Goal: Navigation & Orientation: Understand site structure

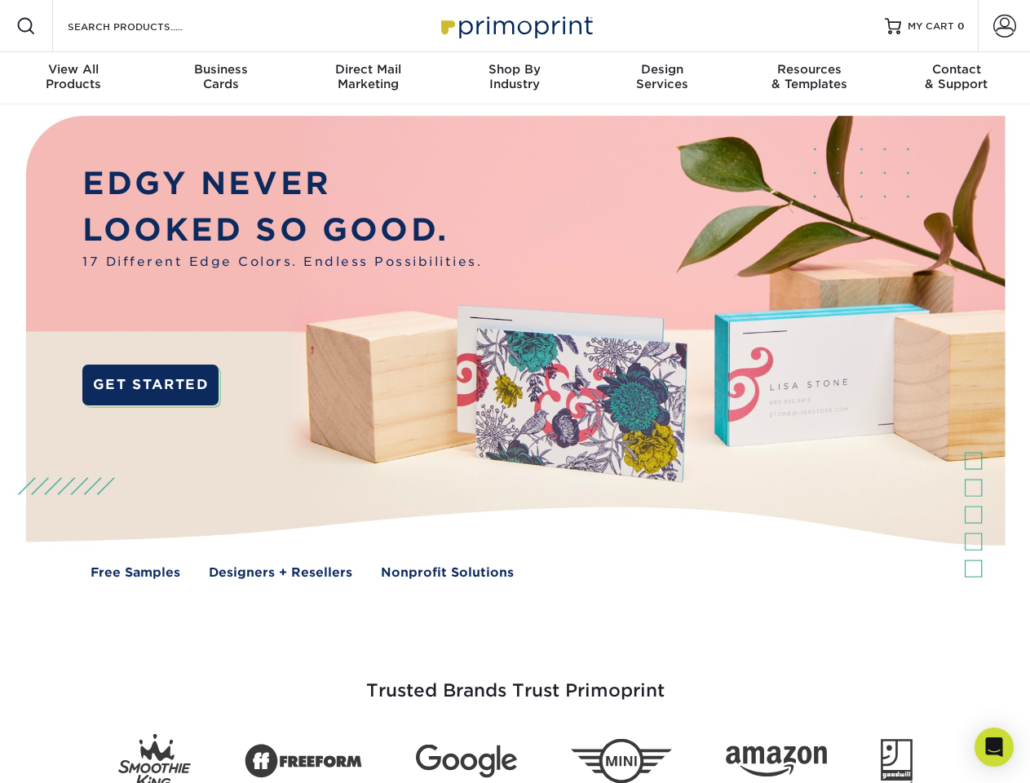
click at [514, 391] on img at bounding box center [514, 358] width 1019 height 509
click at [26, 26] on span at bounding box center [26, 26] width 20 height 20
click at [1003, 26] on span at bounding box center [1004, 26] width 23 height 23
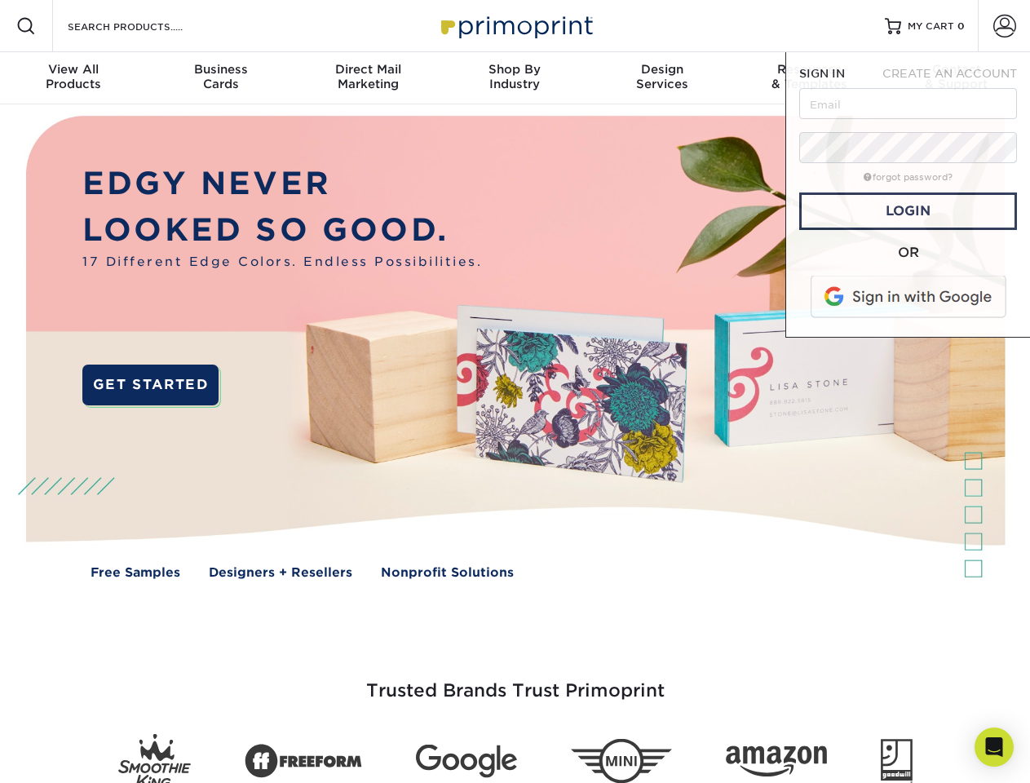
click at [73, 78] on div "View All Products" at bounding box center [73, 76] width 147 height 29
click at [220, 78] on div "Business Cards" at bounding box center [220, 76] width 147 height 29
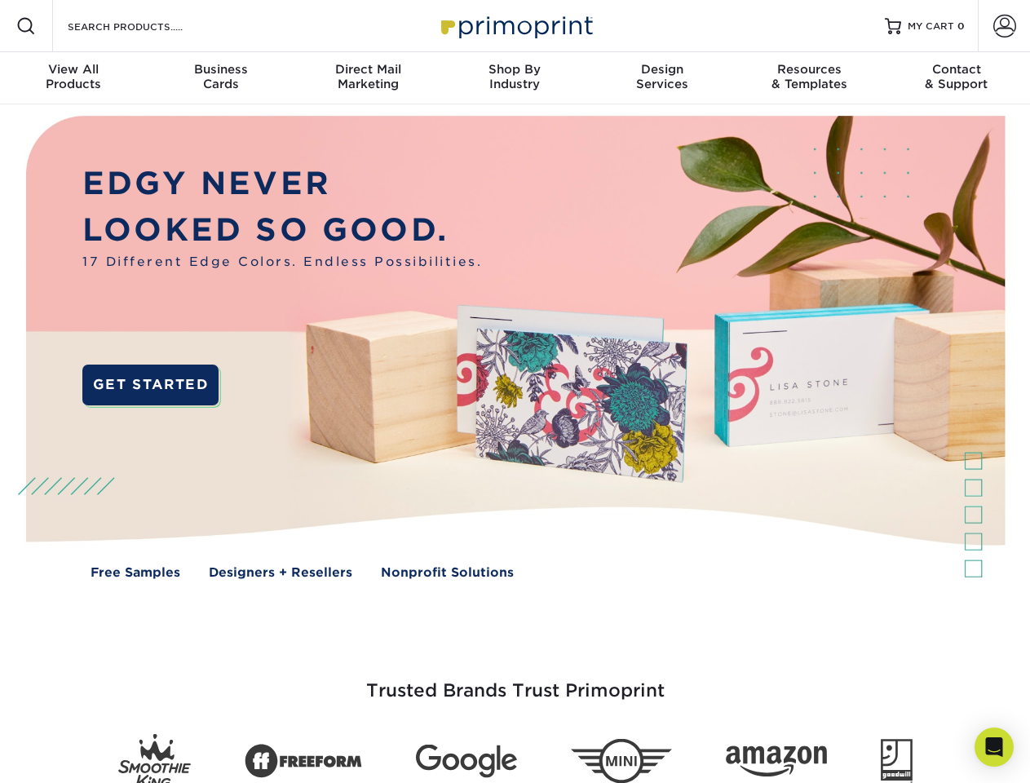
click at [368, 78] on div "Direct Mail Marketing" at bounding box center [367, 76] width 147 height 29
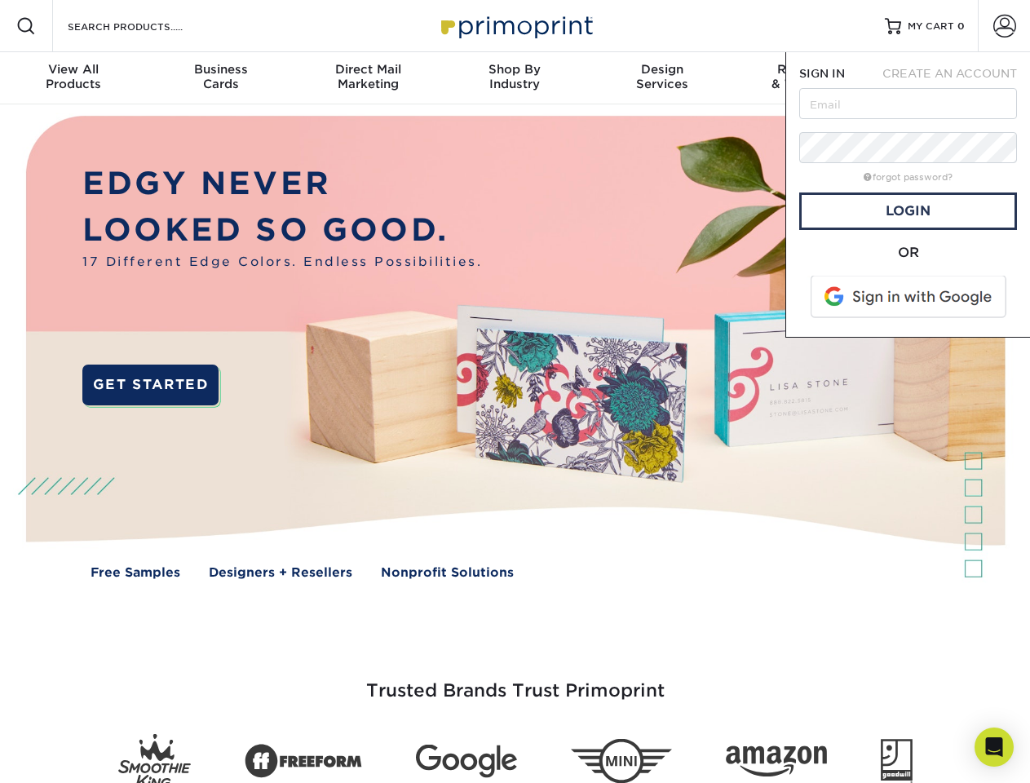
click at [514, 78] on div "Shop By Industry" at bounding box center [514, 76] width 147 height 29
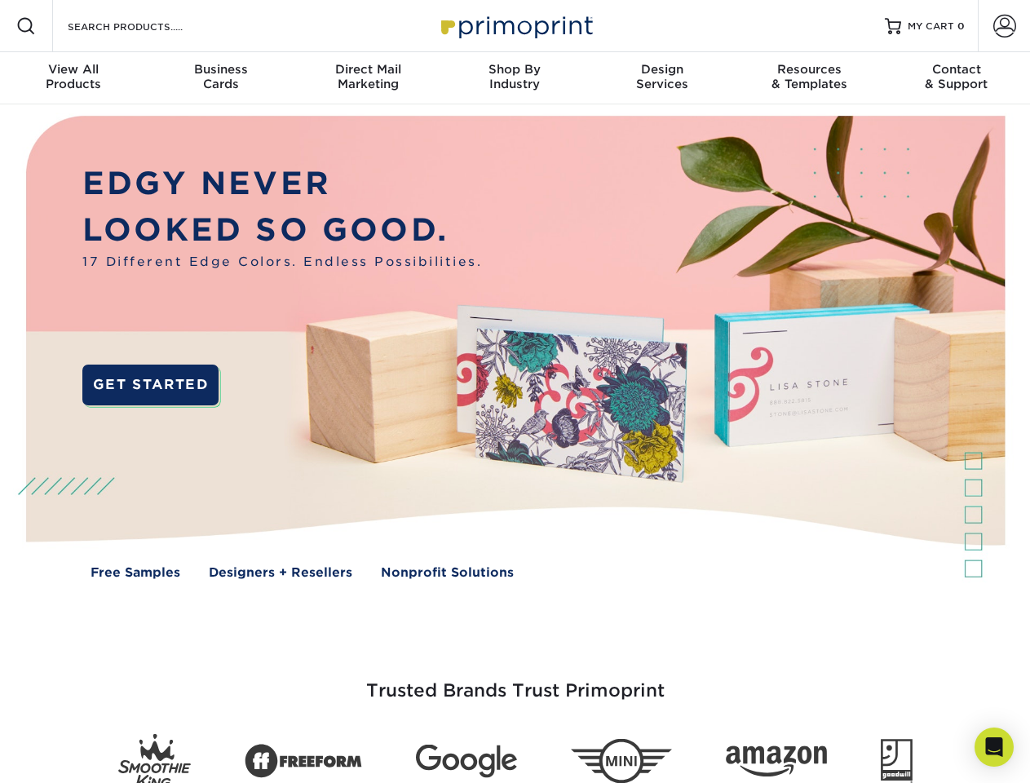
click at [662, 78] on div "Design Services" at bounding box center [662, 76] width 147 height 29
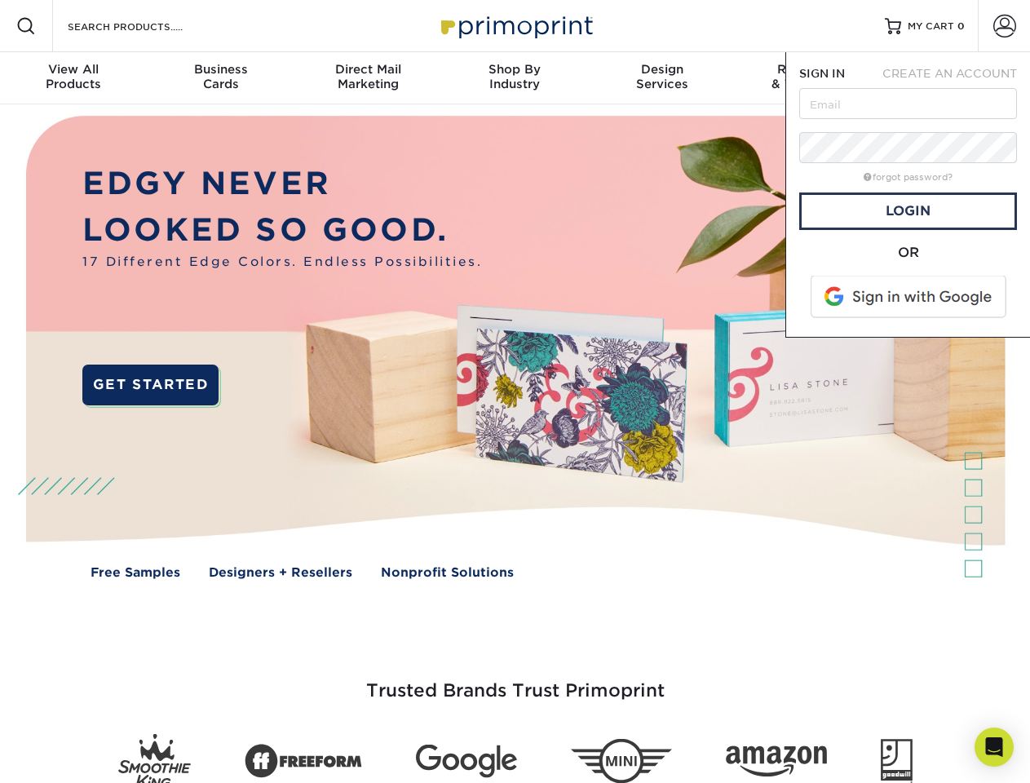
click at [809, 78] on span "SIGN IN" at bounding box center [822, 73] width 46 height 13
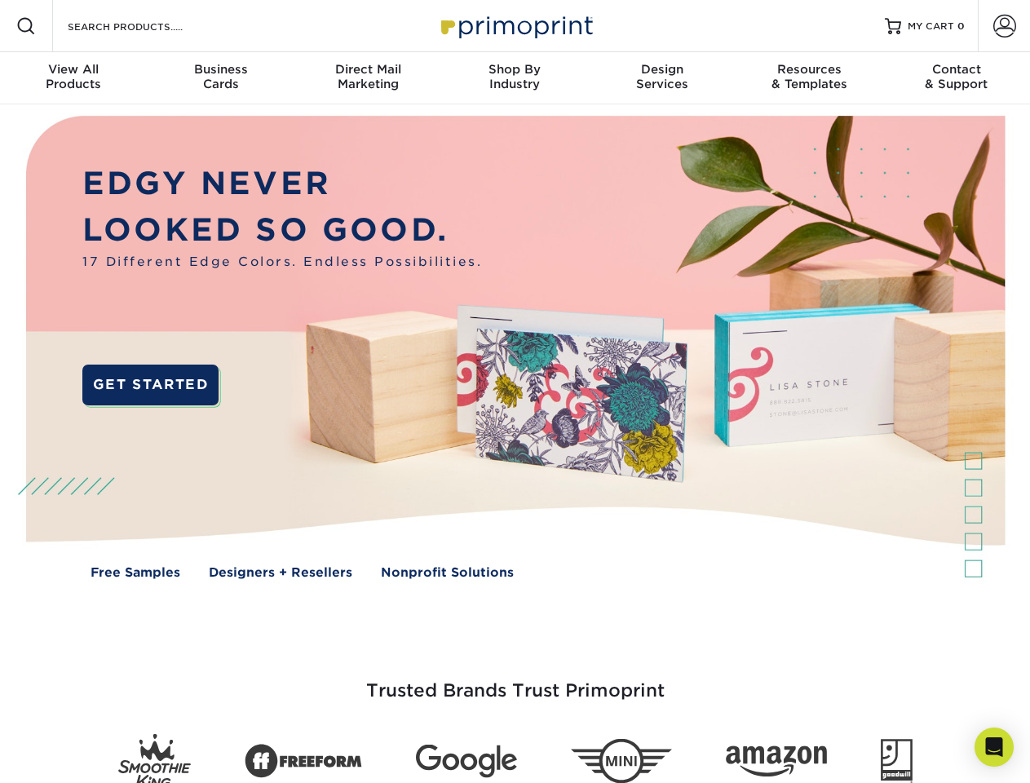
click at [956, 78] on div "Contact & Support" at bounding box center [956, 76] width 147 height 29
